Goal: Task Accomplishment & Management: Manage account settings

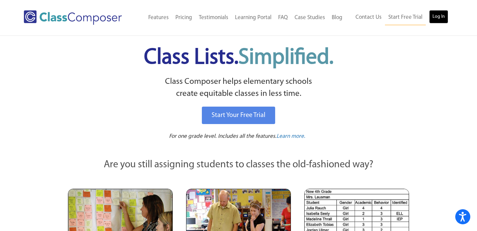
click at [443, 11] on link "Log In" at bounding box center [438, 16] width 19 height 13
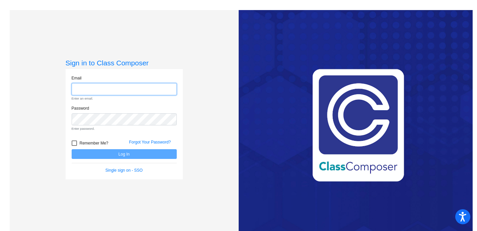
type input "[EMAIL_ADDRESS][DOMAIN_NAME]"
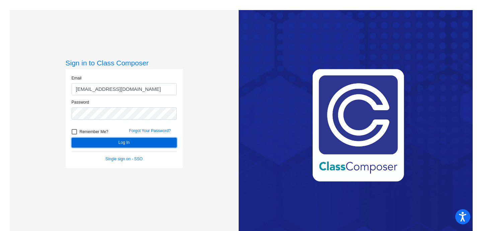
click at [130, 146] on button "Log In" at bounding box center [124, 143] width 105 height 10
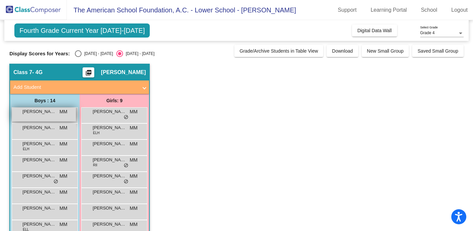
click at [50, 114] on span "[PERSON_NAME]" at bounding box center [38, 111] width 33 height 7
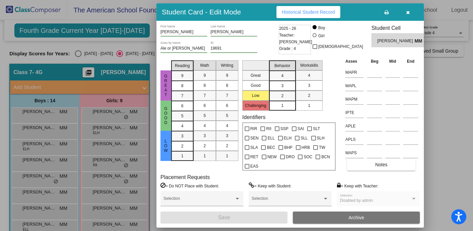
click at [313, 10] on span "Historical Student Record" at bounding box center [308, 11] width 53 height 5
click at [406, 12] on icon "button" at bounding box center [408, 12] width 4 height 5
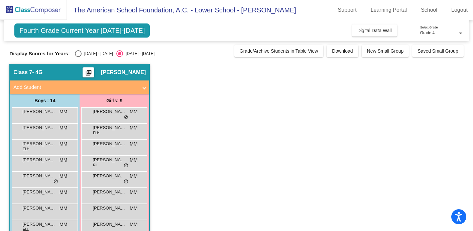
click at [79, 52] on div "Select an option" at bounding box center [78, 53] width 7 height 7
click at [78, 57] on input "2024 - 2025" at bounding box center [78, 57] width 0 height 0
radio input "true"
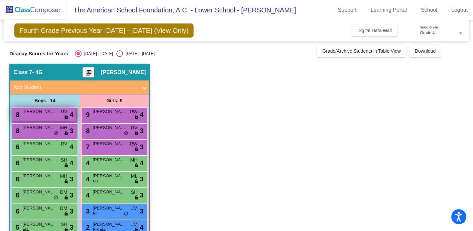
click at [43, 116] on div "8 PEDRO GARCIA RV lock do_not_disturb_alt 4" at bounding box center [44, 114] width 64 height 14
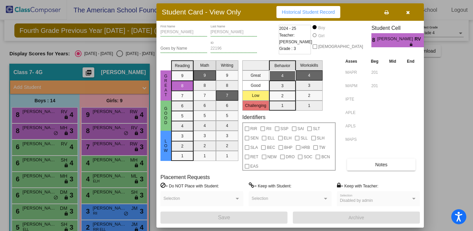
click at [408, 15] on icon "button" at bounding box center [408, 12] width 4 height 5
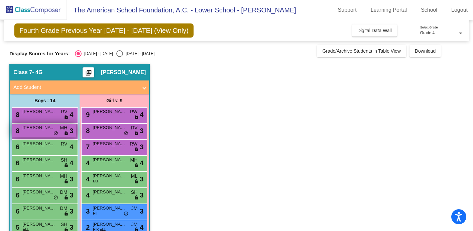
click at [43, 130] on span "LUCA POSADA" at bounding box center [38, 127] width 33 height 7
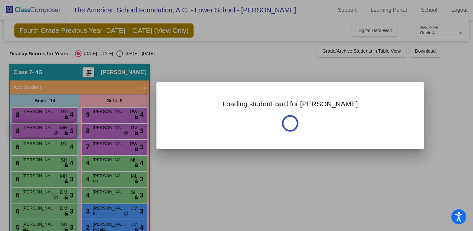
click at [43, 130] on div at bounding box center [236, 115] width 473 height 231
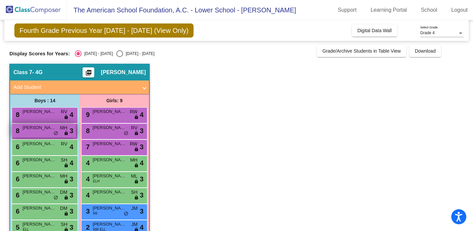
click at [43, 130] on span "LUCA POSADA" at bounding box center [38, 127] width 33 height 7
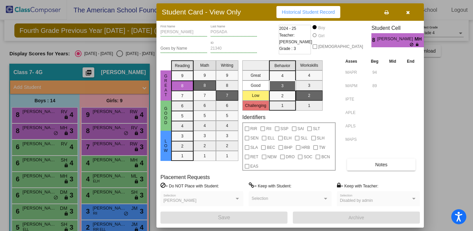
click at [409, 15] on button "button" at bounding box center [407, 12] width 21 height 12
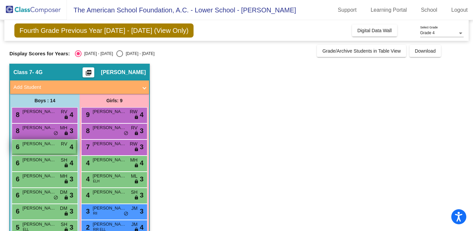
click at [42, 149] on div "6 DIEGO LOPEZ VELARDE RV lock do_not_disturb_alt 4" at bounding box center [44, 147] width 64 height 14
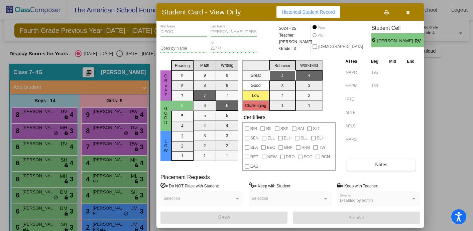
click at [48, 167] on div at bounding box center [236, 115] width 473 height 231
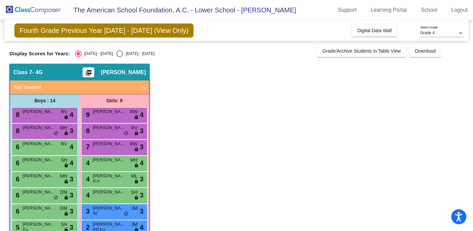
click at [48, 167] on div "6 NICOLAS DUAYHE SH lock do_not_disturb_alt 4" at bounding box center [44, 163] width 64 height 14
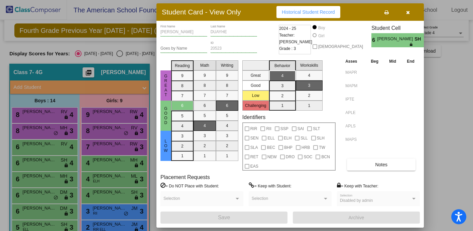
click at [47, 180] on div at bounding box center [236, 115] width 473 height 231
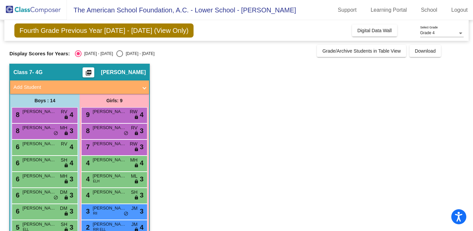
click at [47, 180] on div "6 ALEJANDRO PEREZ MH lock do_not_disturb_alt 3" at bounding box center [44, 179] width 64 height 14
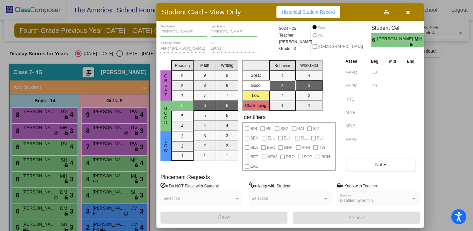
click at [44, 195] on div at bounding box center [236, 115] width 473 height 231
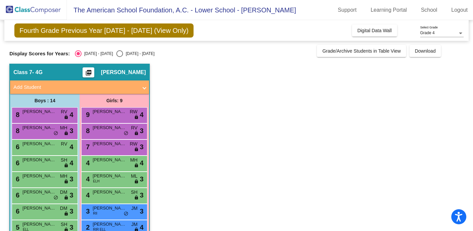
click at [44, 195] on div "6 JAVIER AMTMANN DM lock do_not_disturb_alt 3" at bounding box center [44, 195] width 64 height 14
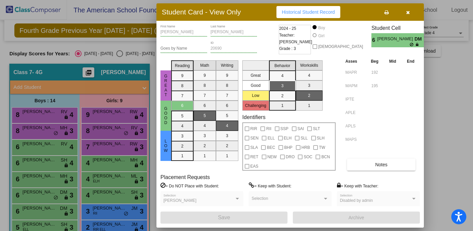
click at [42, 210] on div at bounding box center [236, 115] width 473 height 231
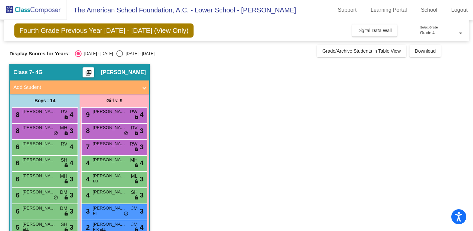
click at [42, 210] on span "JERONIMO ROSALES" at bounding box center [38, 207] width 33 height 7
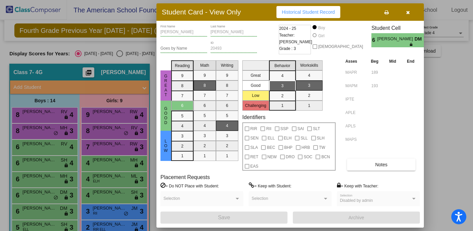
click at [50, 222] on div at bounding box center [236, 115] width 473 height 231
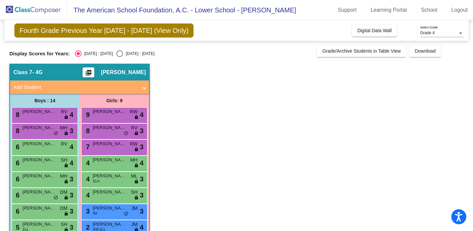
click at [50, 222] on span "JUAN FALCO" at bounding box center [38, 223] width 33 height 7
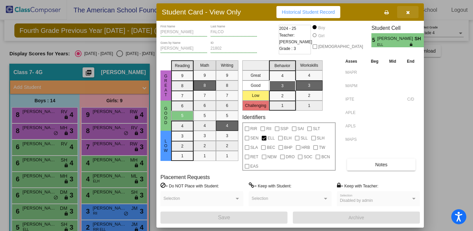
click at [409, 13] on icon "button" at bounding box center [408, 12] width 4 height 5
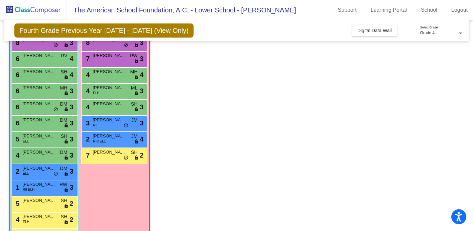
scroll to position [112, 0]
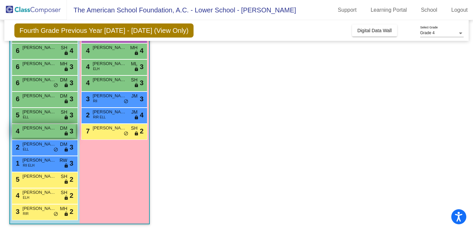
click at [40, 132] on div "4 DAN SEVY DM lock do_not_disturb_alt 3" at bounding box center [44, 131] width 64 height 14
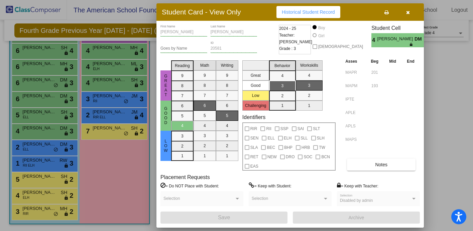
click at [119, 182] on div at bounding box center [236, 115] width 473 height 231
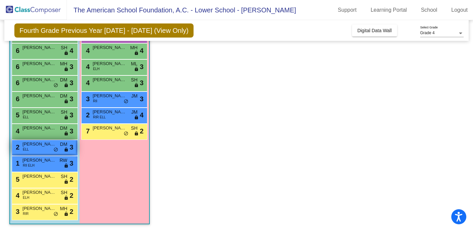
click at [35, 148] on div "2 MAURO MARIN ELL DM lock do_not_disturb_alt 3" at bounding box center [44, 147] width 64 height 14
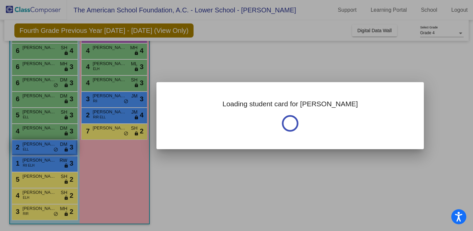
click at [35, 148] on div at bounding box center [236, 115] width 473 height 231
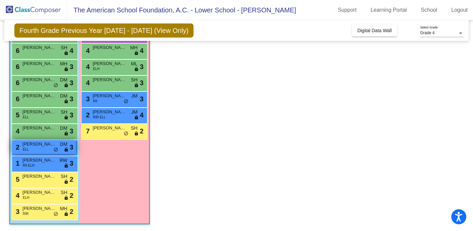
click at [35, 148] on div "2 MAURO MARIN ELL DM lock do_not_disturb_alt 3" at bounding box center [44, 147] width 64 height 14
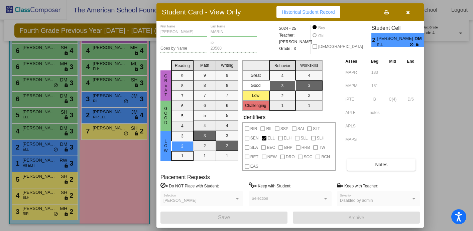
click at [102, 182] on div at bounding box center [236, 115] width 473 height 231
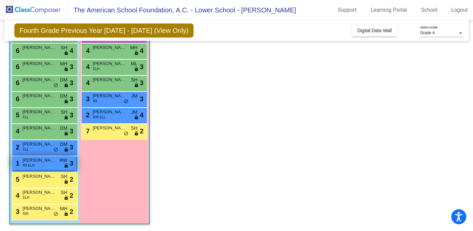
click at [39, 165] on div "1 PABLO SOTOMAYOR RII ELH RW lock do_not_disturb_alt 3" at bounding box center [44, 163] width 64 height 14
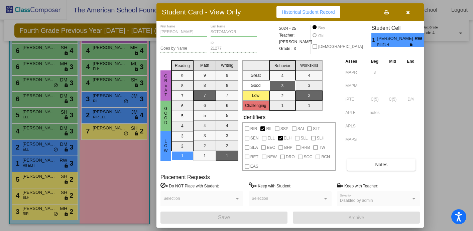
click at [145, 168] on div at bounding box center [236, 115] width 473 height 231
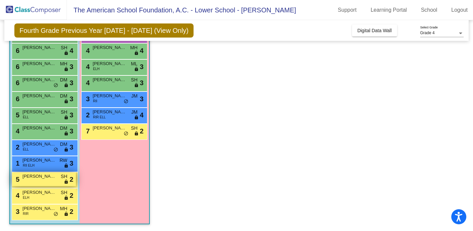
click at [49, 183] on div "5 JERONIMO DIEZ BARROSO SH lock do_not_disturb_alt 2" at bounding box center [44, 179] width 64 height 14
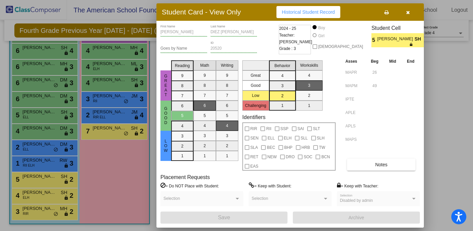
click at [47, 199] on div at bounding box center [236, 115] width 473 height 231
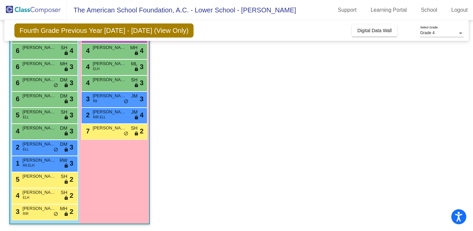
click at [47, 199] on div "4 DIEGO CALDERON ELH SH lock do_not_disturb_alt 2" at bounding box center [44, 195] width 64 height 14
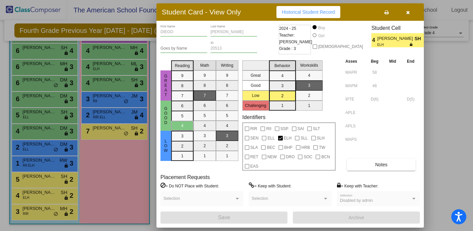
click at [46, 216] on div at bounding box center [236, 115] width 473 height 231
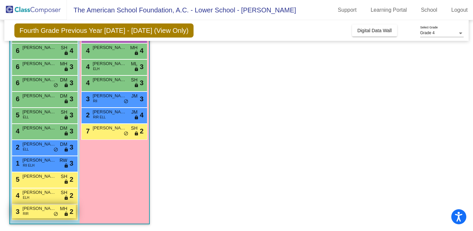
click at [46, 212] on div "3 MATEO MENDEZ RIR MH lock do_not_disturb_alt 2" at bounding box center [44, 211] width 64 height 14
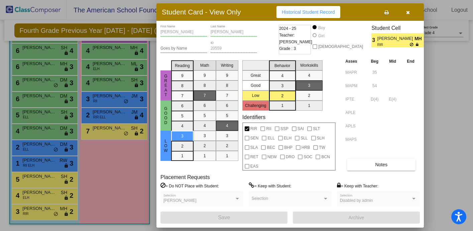
click at [119, 161] on div at bounding box center [236, 115] width 473 height 231
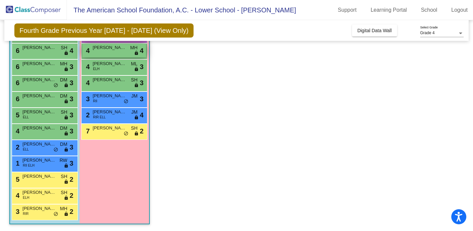
click at [108, 50] on span "SARA CABAL" at bounding box center [109, 47] width 33 height 7
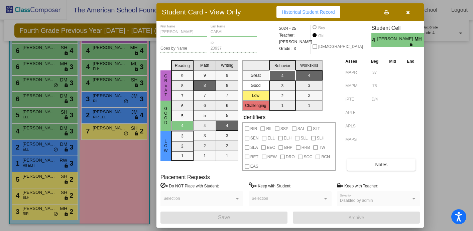
click at [122, 63] on div at bounding box center [236, 115] width 473 height 231
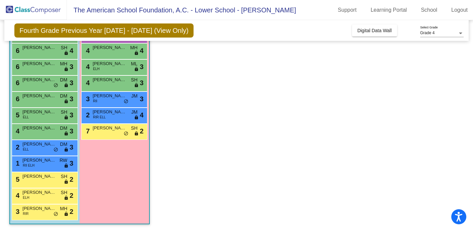
click at [122, 63] on span "CATALINA AMBRIZ" at bounding box center [109, 63] width 33 height 7
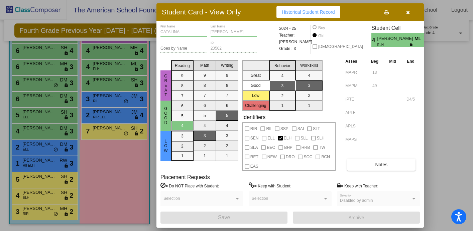
click at [111, 155] on div at bounding box center [236, 115] width 473 height 231
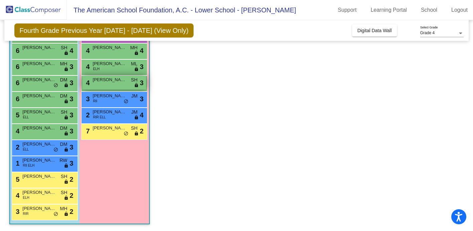
click at [111, 80] on span "SERENA LLANO" at bounding box center [109, 79] width 33 height 7
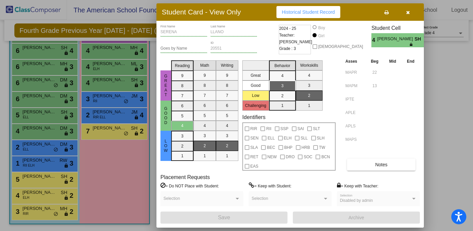
click at [126, 157] on div at bounding box center [236, 115] width 473 height 231
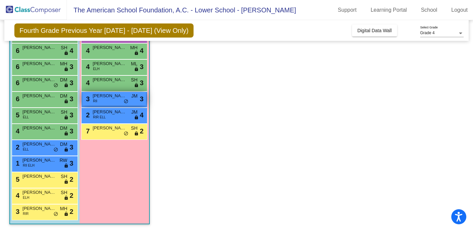
click at [115, 97] on span "FATIMA BRETON" at bounding box center [109, 95] width 33 height 7
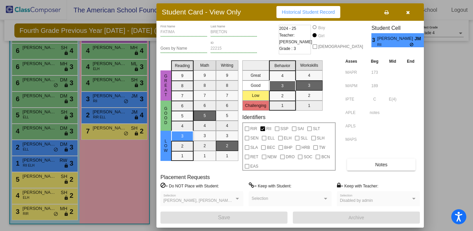
click at [113, 113] on div at bounding box center [236, 115] width 473 height 231
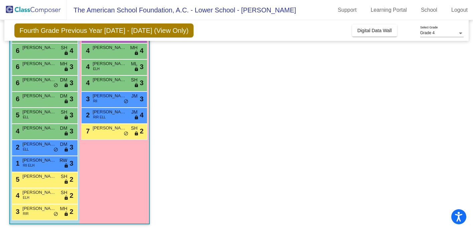
click at [113, 113] on span "SOFIA RAMIREZ" at bounding box center [109, 111] width 33 height 7
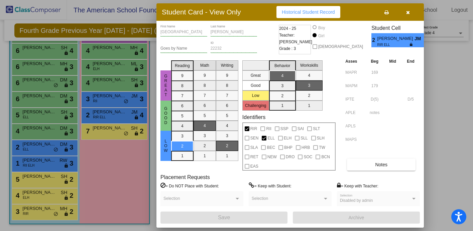
click at [108, 126] on div at bounding box center [236, 115] width 473 height 231
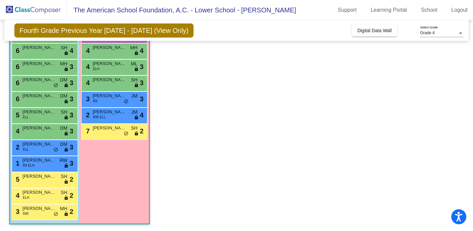
click at [108, 126] on span "ALESSANDRA GOTTLIEB" at bounding box center [109, 127] width 33 height 7
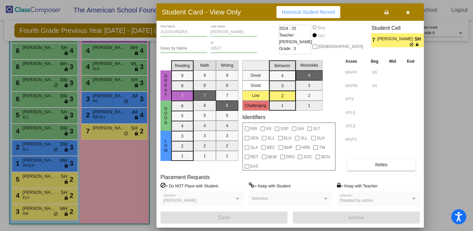
click at [121, 158] on div at bounding box center [236, 115] width 473 height 231
